Goal: Transaction & Acquisition: Purchase product/service

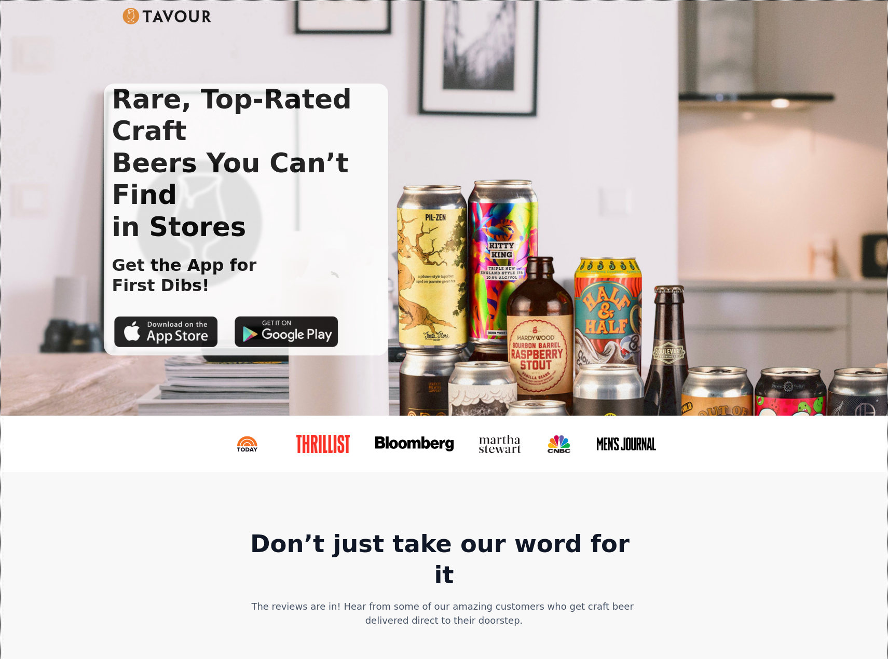
click at [158, 16] on img at bounding box center [167, 16] width 90 height 17
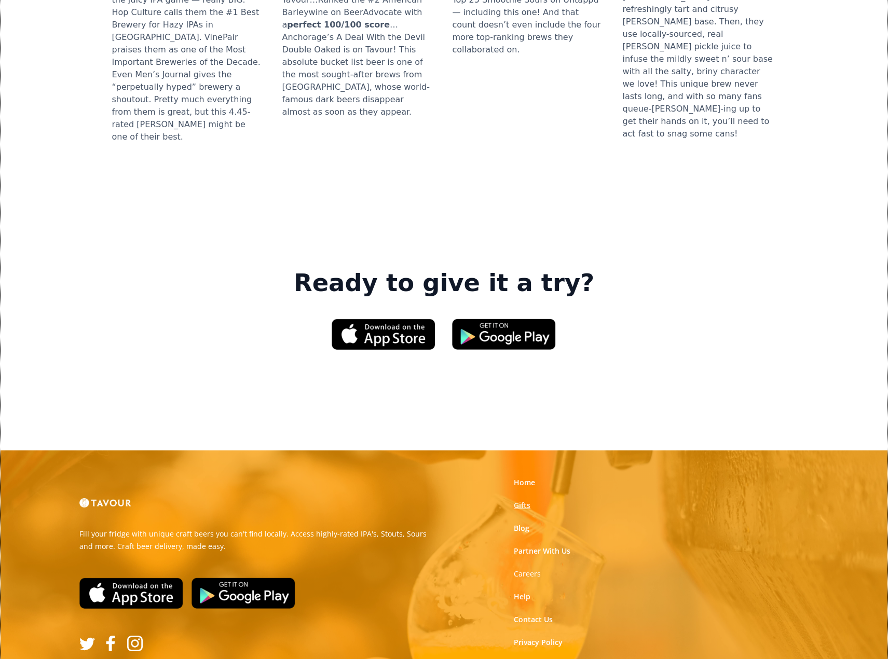
click at [516, 500] on link "Gifts" at bounding box center [522, 505] width 17 height 10
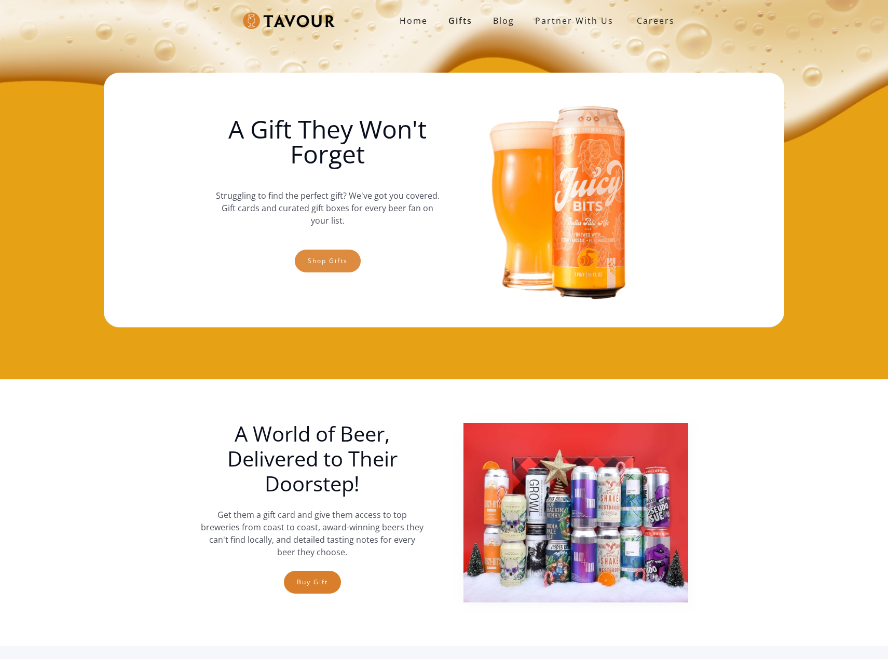
click at [324, 258] on link "Shop gifts" at bounding box center [328, 261] width 66 height 23
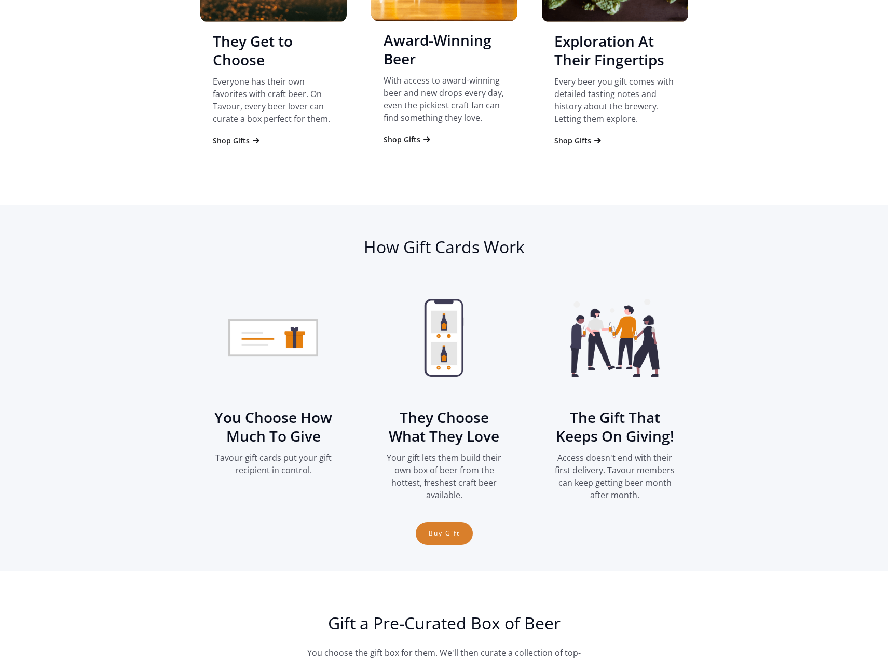
scroll to position [1261, 0]
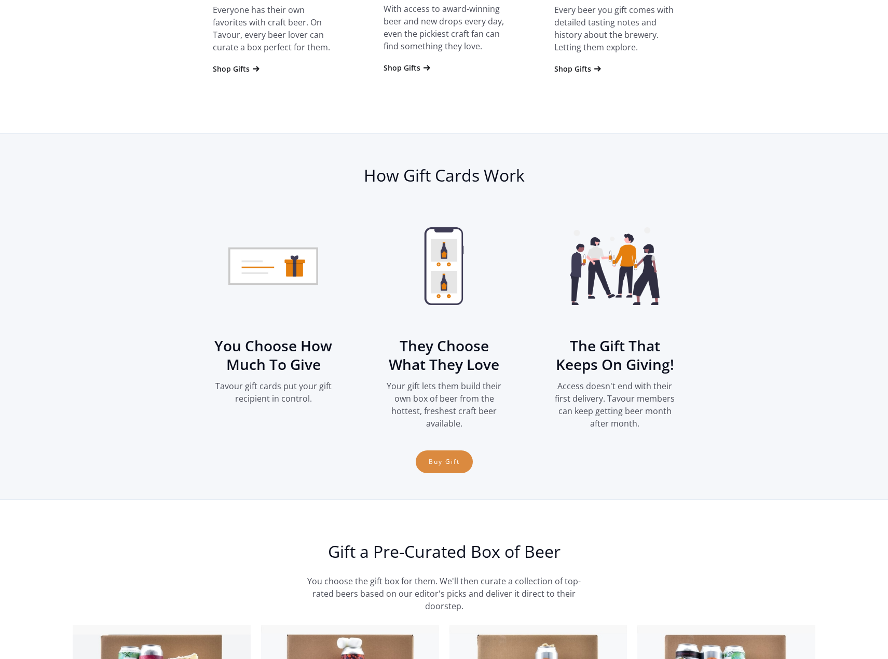
click at [440, 461] on link "Buy Gift" at bounding box center [444, 461] width 57 height 23
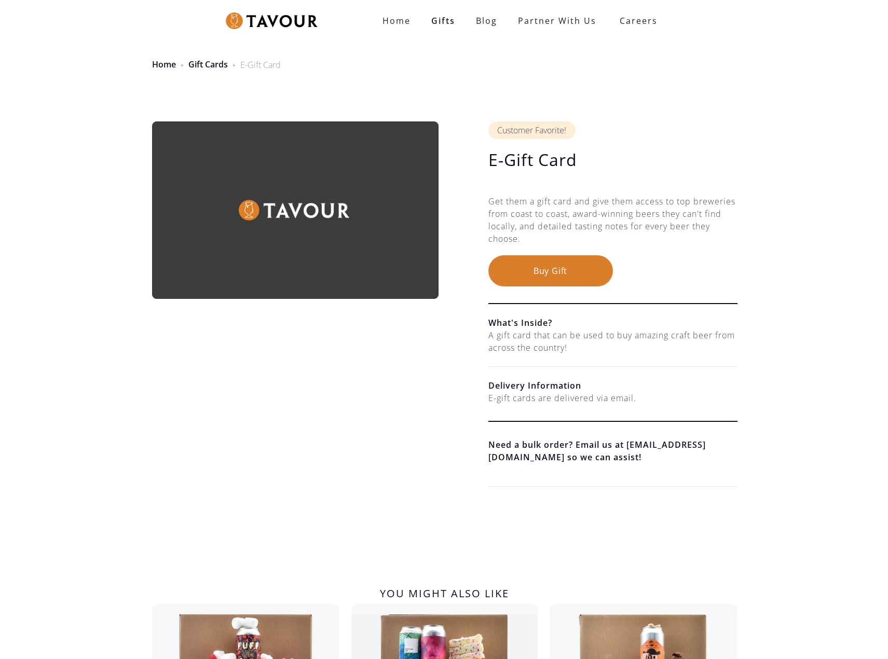
click at [552, 271] on button "Buy Gift" at bounding box center [550, 270] width 125 height 31
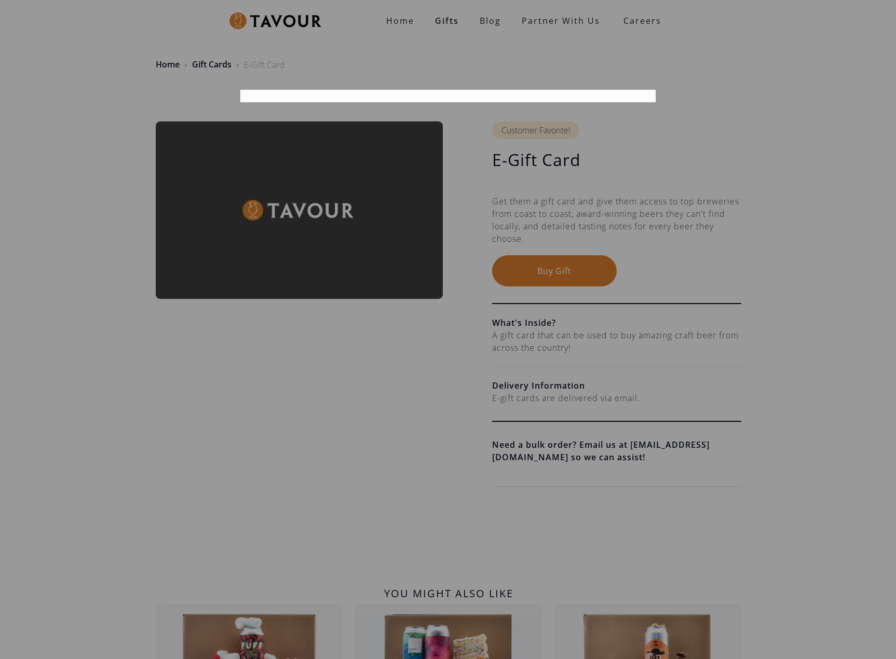
click at [565, 266] on div at bounding box center [448, 329] width 896 height 659
click at [256, 456] on div at bounding box center [448, 329] width 896 height 659
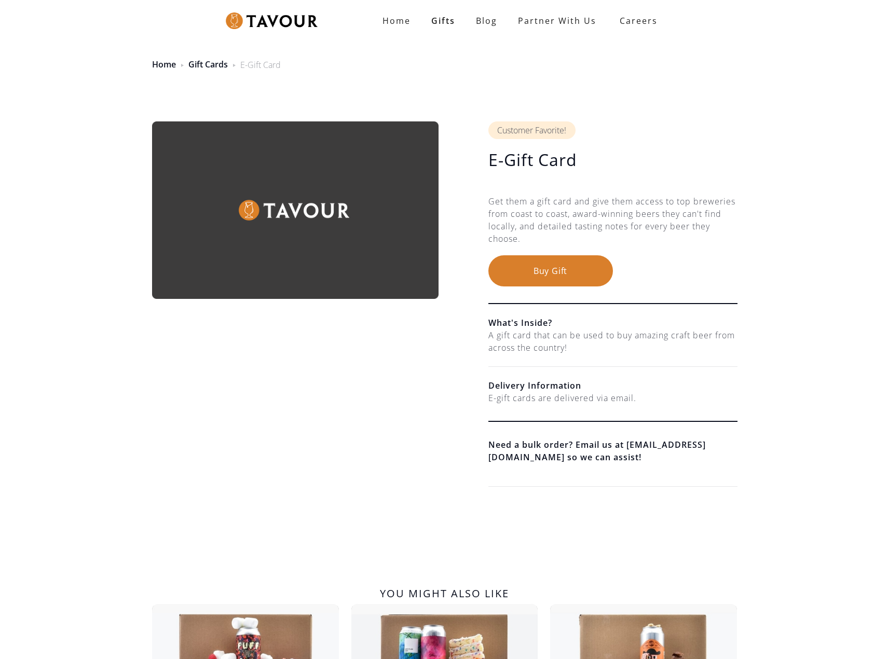
click at [565, 262] on button "Buy Gift" at bounding box center [550, 270] width 125 height 31
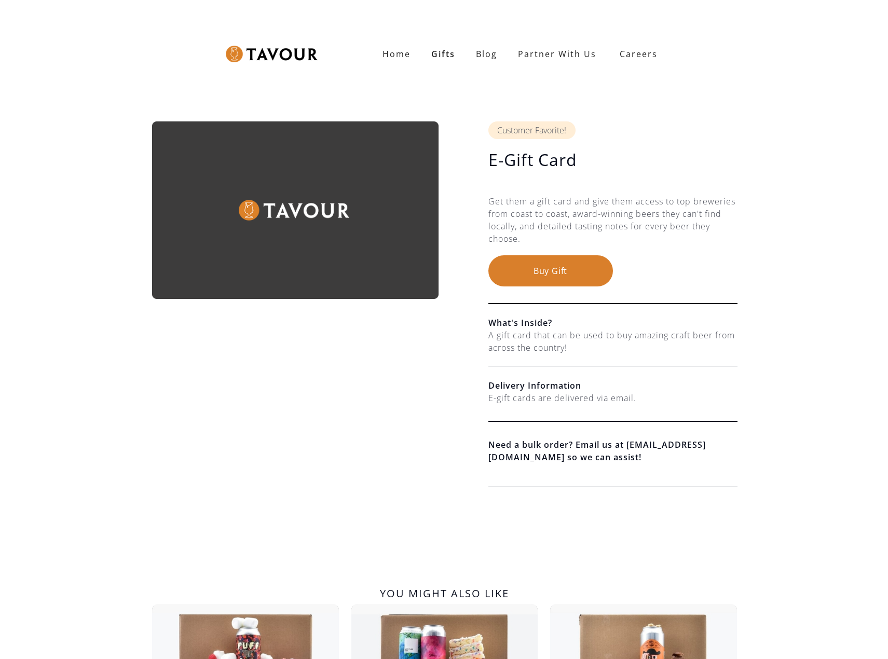
click at [522, 397] on div "E-gift cards are delivered via email." at bounding box center [612, 398] width 249 height 12
click at [546, 276] on button "Buy Gift" at bounding box center [550, 270] width 125 height 31
